Goal: Register for event/course

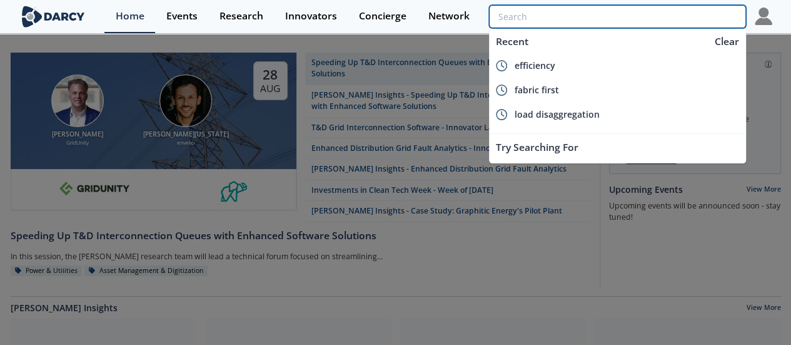
click at [709, 26] on input "search" at bounding box center [617, 16] width 256 height 23
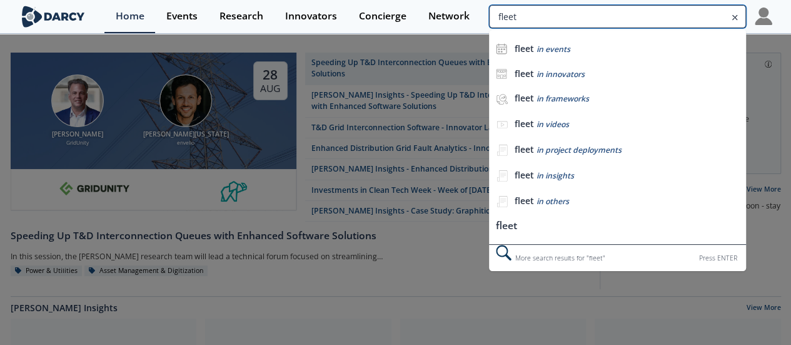
type input "fleet"
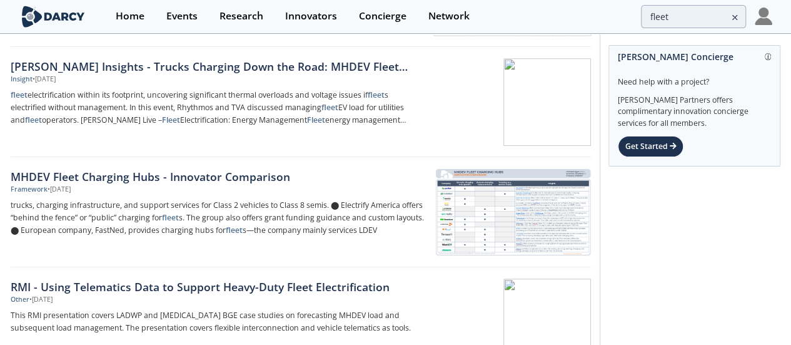
scroll to position [375, 0]
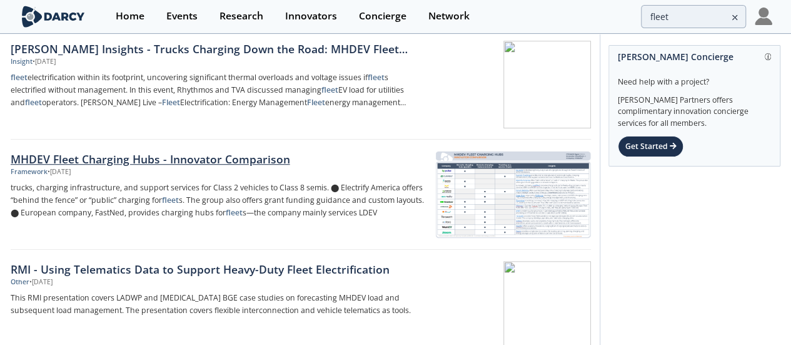
click at [266, 153] on div "MHDEV Fleet Charging Hubs - Innovator Comparison" at bounding box center [218, 159] width 414 height 16
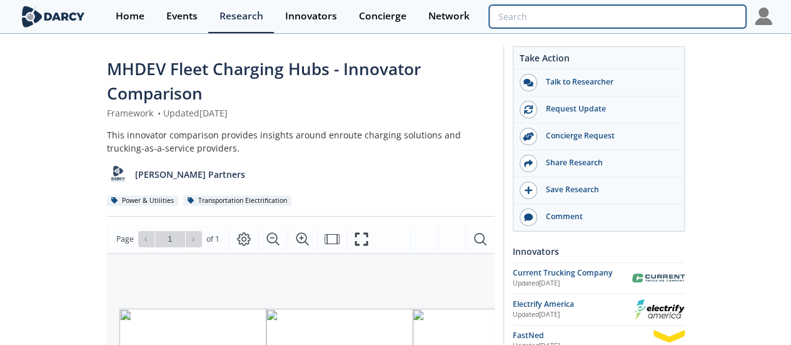
click at [712, 19] on input "search" at bounding box center [617, 16] width 256 height 23
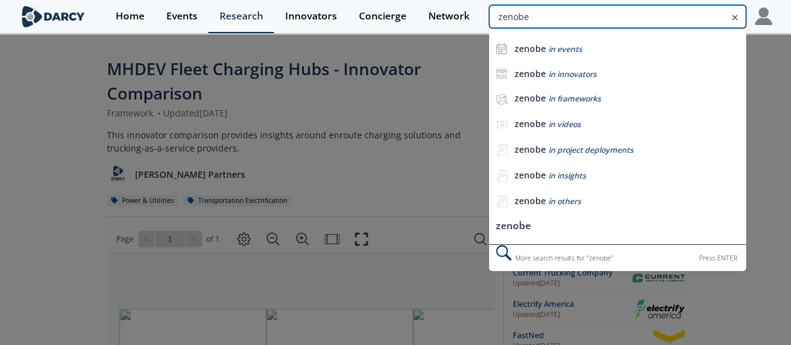
type input "zenobe"
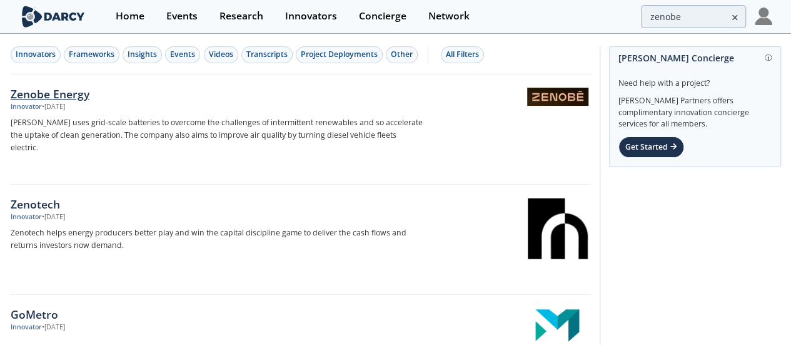
click at [76, 91] on div "Zenobe Energy" at bounding box center [218, 94] width 414 height 16
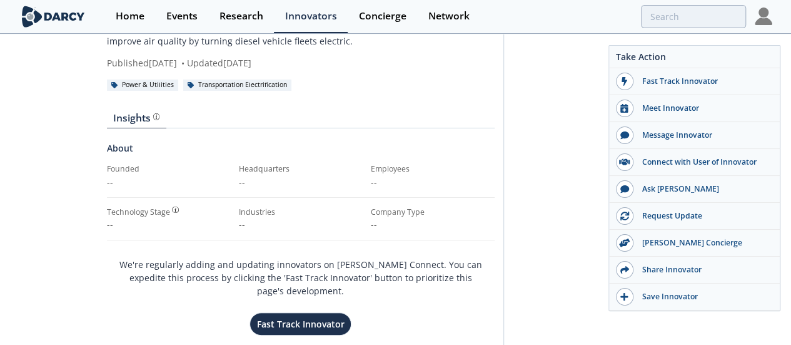
scroll to position [158, 0]
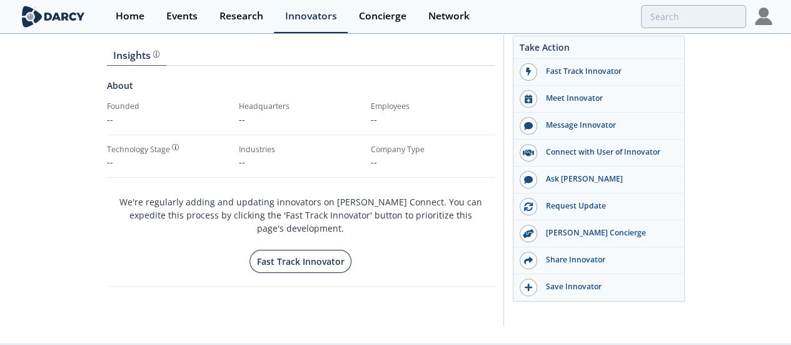
click at [275, 250] on button "Fast Track Innovator" at bounding box center [301, 261] width 102 height 23
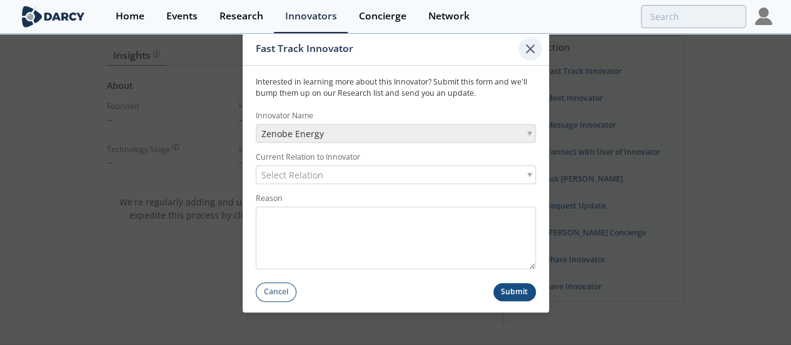
click at [535, 57] on div at bounding box center [530, 49] width 24 height 24
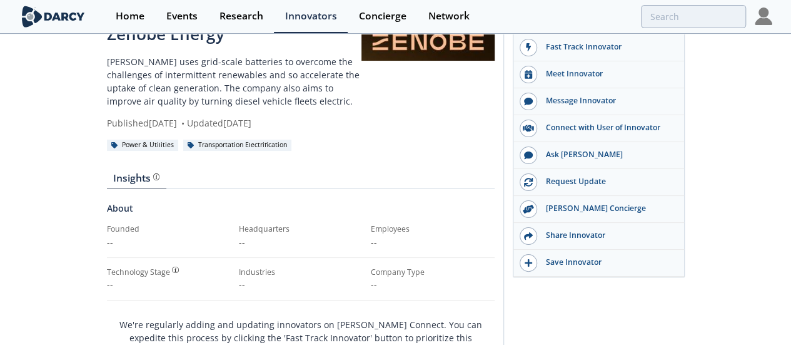
scroll to position [0, 0]
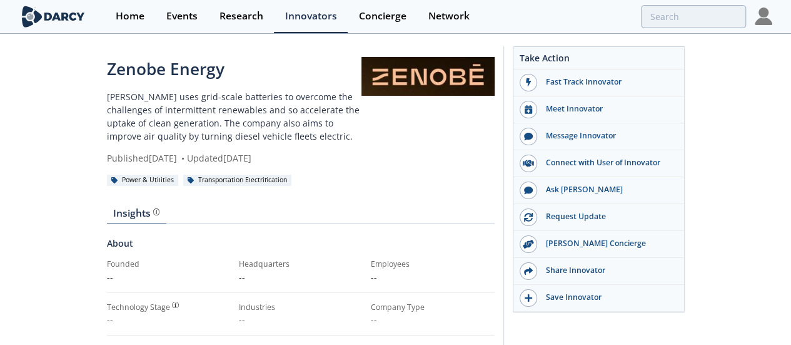
click at [113, 208] on div "Insights" at bounding box center [136, 213] width 46 height 10
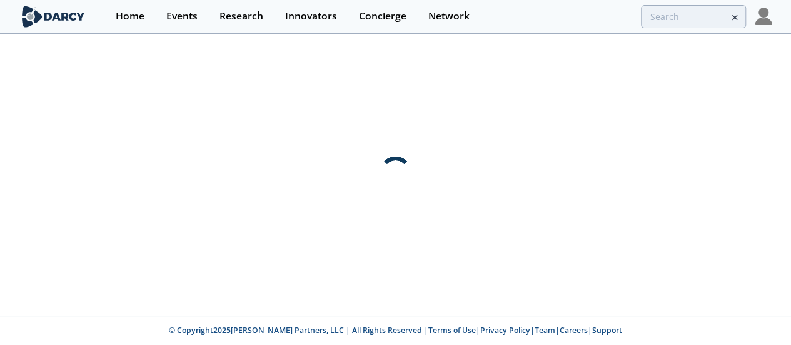
type input "zenobe"
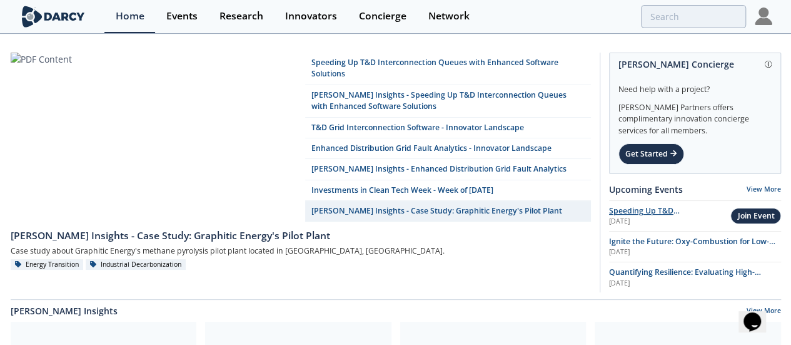
click at [649, 205] on span "Speeding Up T&D Interconnection Queues with Enhanced Software Solutions" at bounding box center [663, 222] width 108 height 34
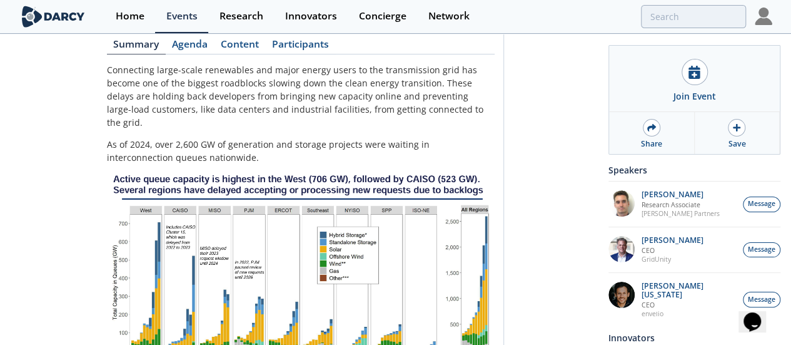
scroll to position [188, 0]
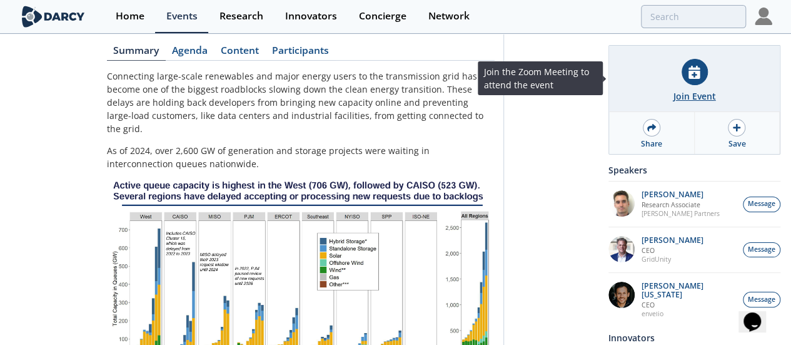
click at [689, 86] on div "Join Event" at bounding box center [694, 79] width 171 height 66
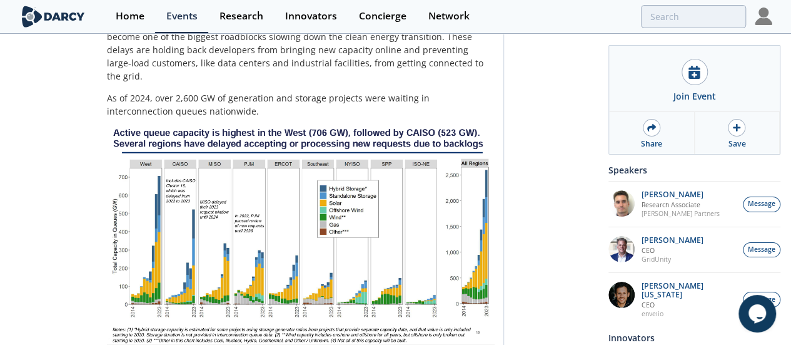
scroll to position [174, 0]
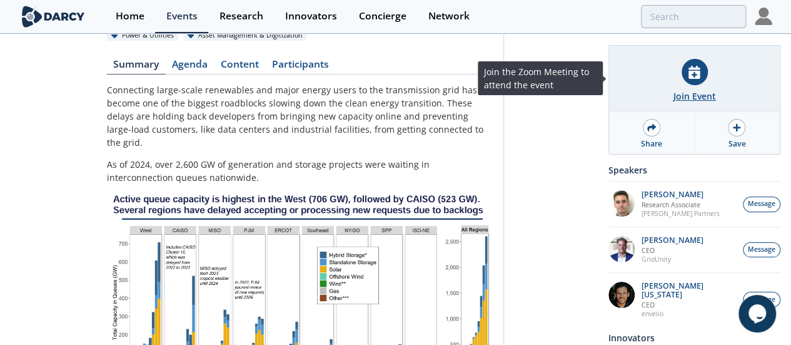
click at [679, 94] on div "Join Event" at bounding box center [695, 95] width 43 height 13
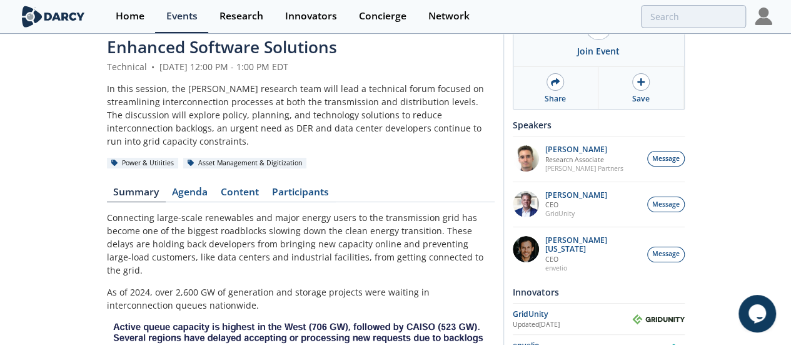
scroll to position [63, 0]
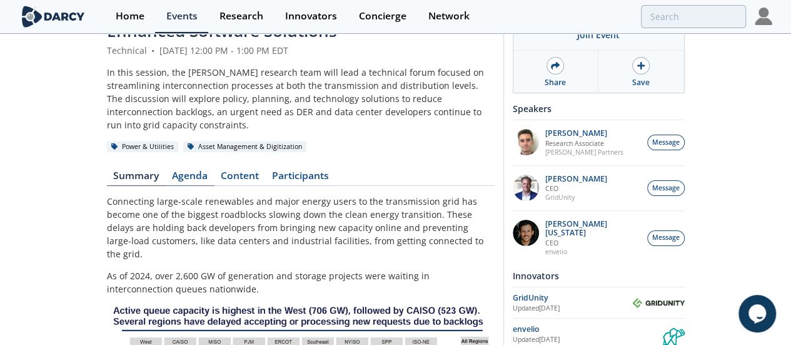
click at [166, 171] on link "Agenda" at bounding box center [190, 178] width 49 height 15
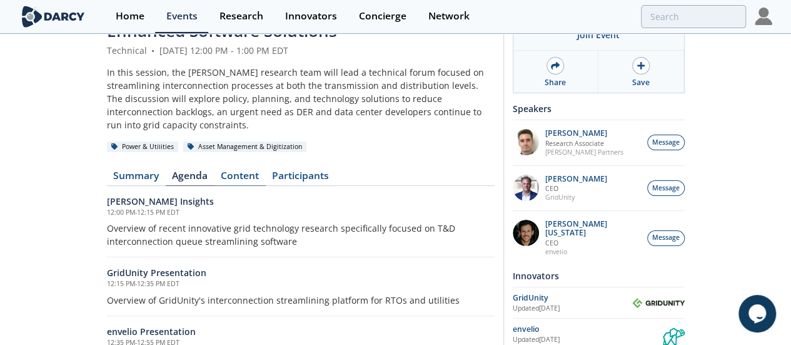
click at [215, 171] on link "Content" at bounding box center [240, 178] width 51 height 15
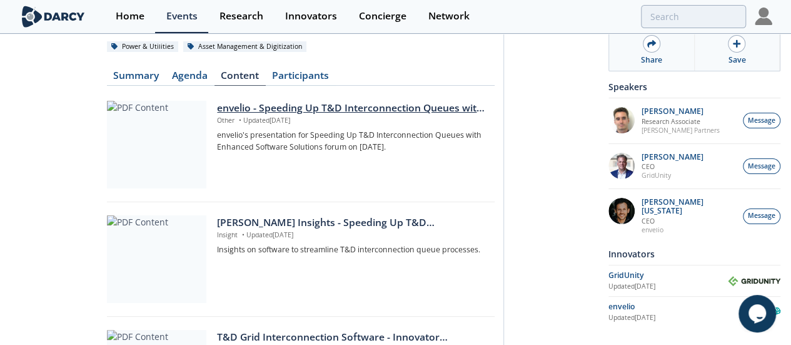
scroll to position [250, 0]
